Goal: Task Accomplishment & Management: Manage account settings

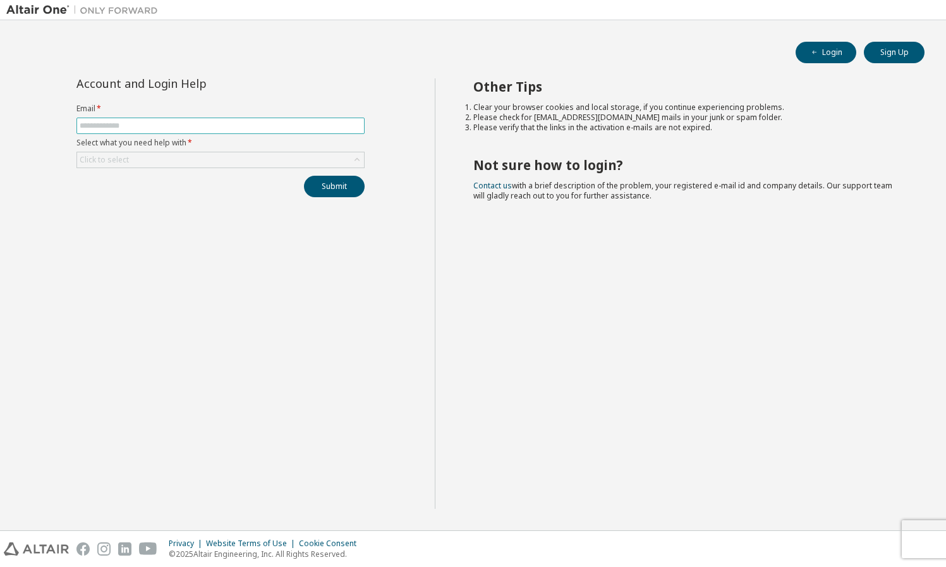
click at [99, 129] on input "text" at bounding box center [221, 126] width 282 height 10
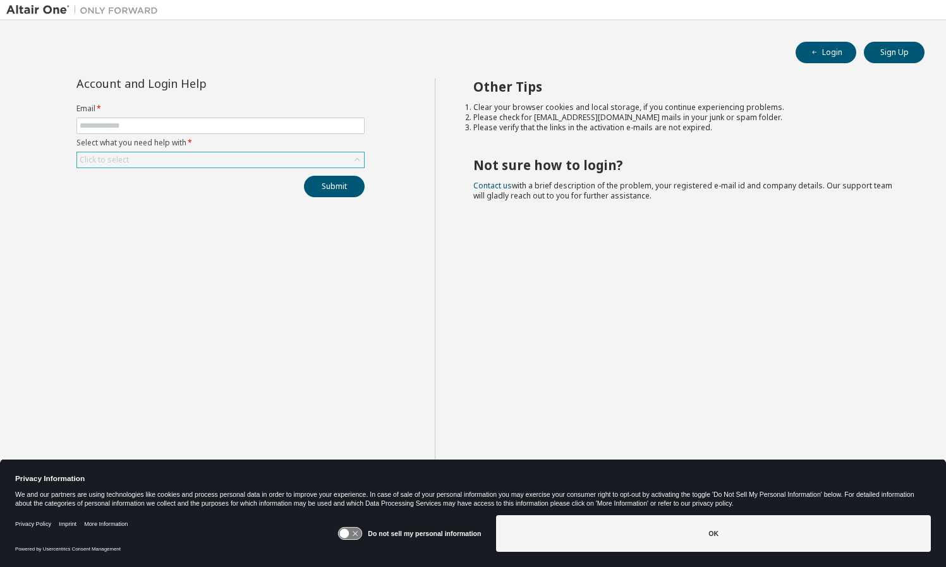
click at [275, 159] on div "Click to select" at bounding box center [220, 159] width 287 height 15
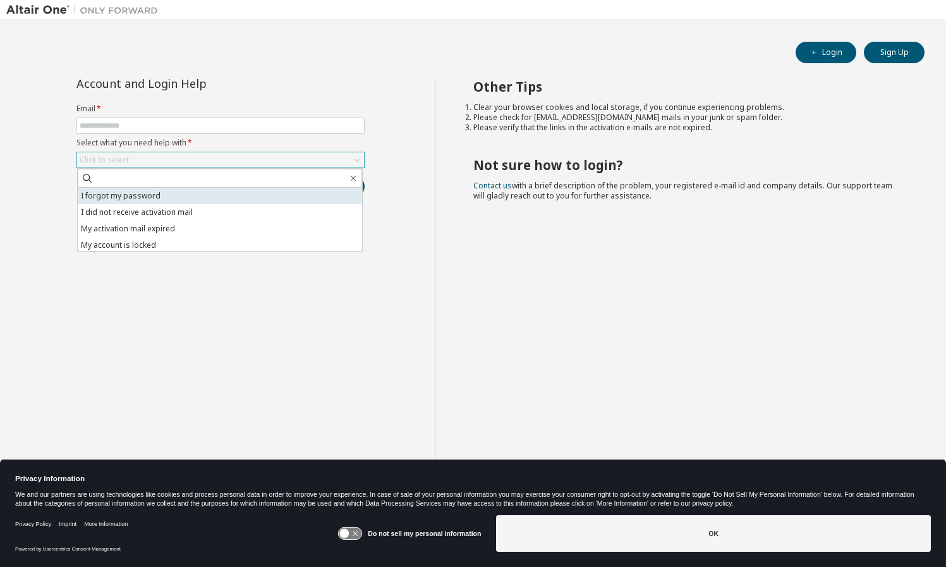
click at [178, 192] on li "I forgot my password" at bounding box center [220, 196] width 284 height 16
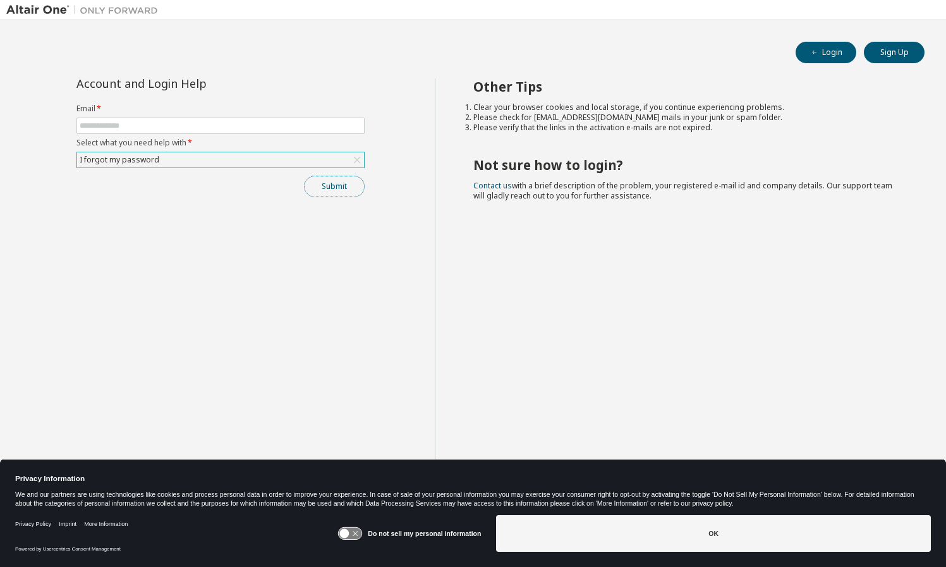
click at [325, 185] on button "Submit" at bounding box center [334, 186] width 61 height 21
type input "**********"
click at [304, 176] on button "Submit" at bounding box center [334, 186] width 61 height 21
click at [340, 183] on button "Submit" at bounding box center [334, 186] width 61 height 21
click at [317, 185] on button "Submit" at bounding box center [334, 186] width 61 height 21
